Goal: Navigation & Orientation: Find specific page/section

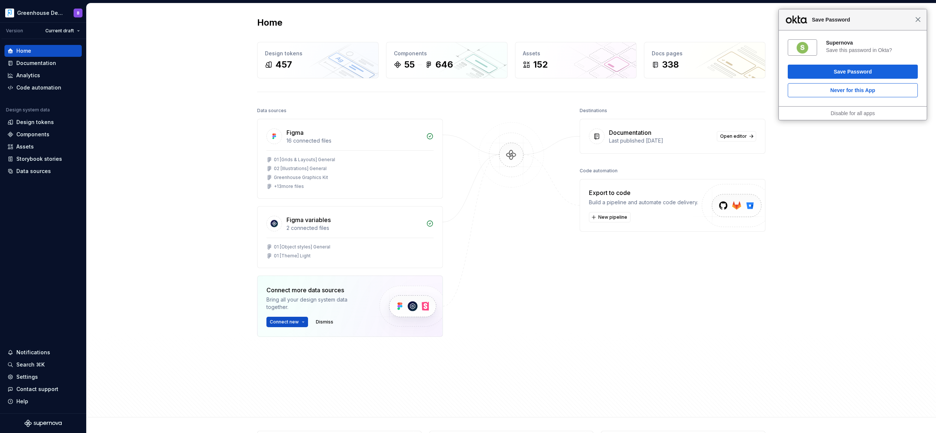
click at [920, 22] on span "Close" at bounding box center [918, 20] width 6 height 6
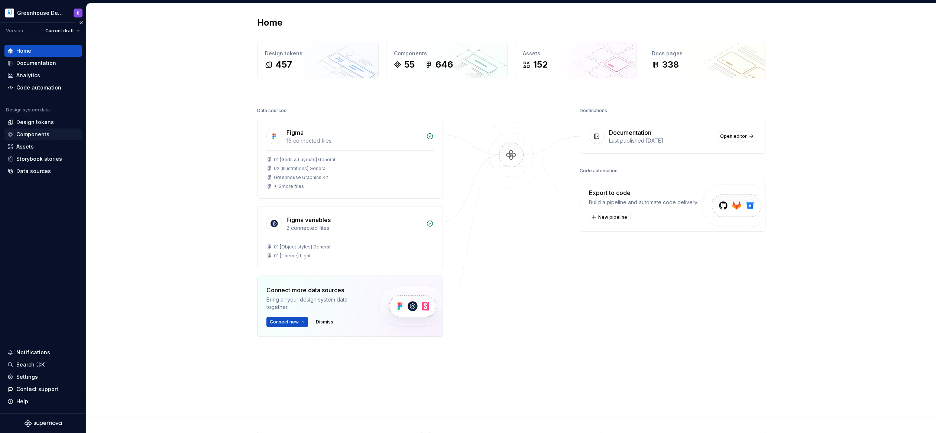
click at [33, 132] on div "Components" at bounding box center [32, 134] width 33 height 7
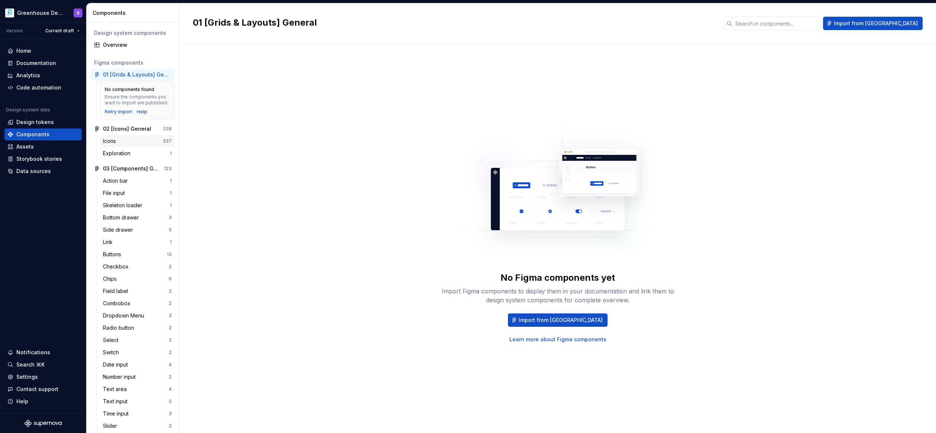
click at [113, 144] on div "Icons" at bounding box center [111, 140] width 16 height 7
